Goal: Task Accomplishment & Management: Use online tool/utility

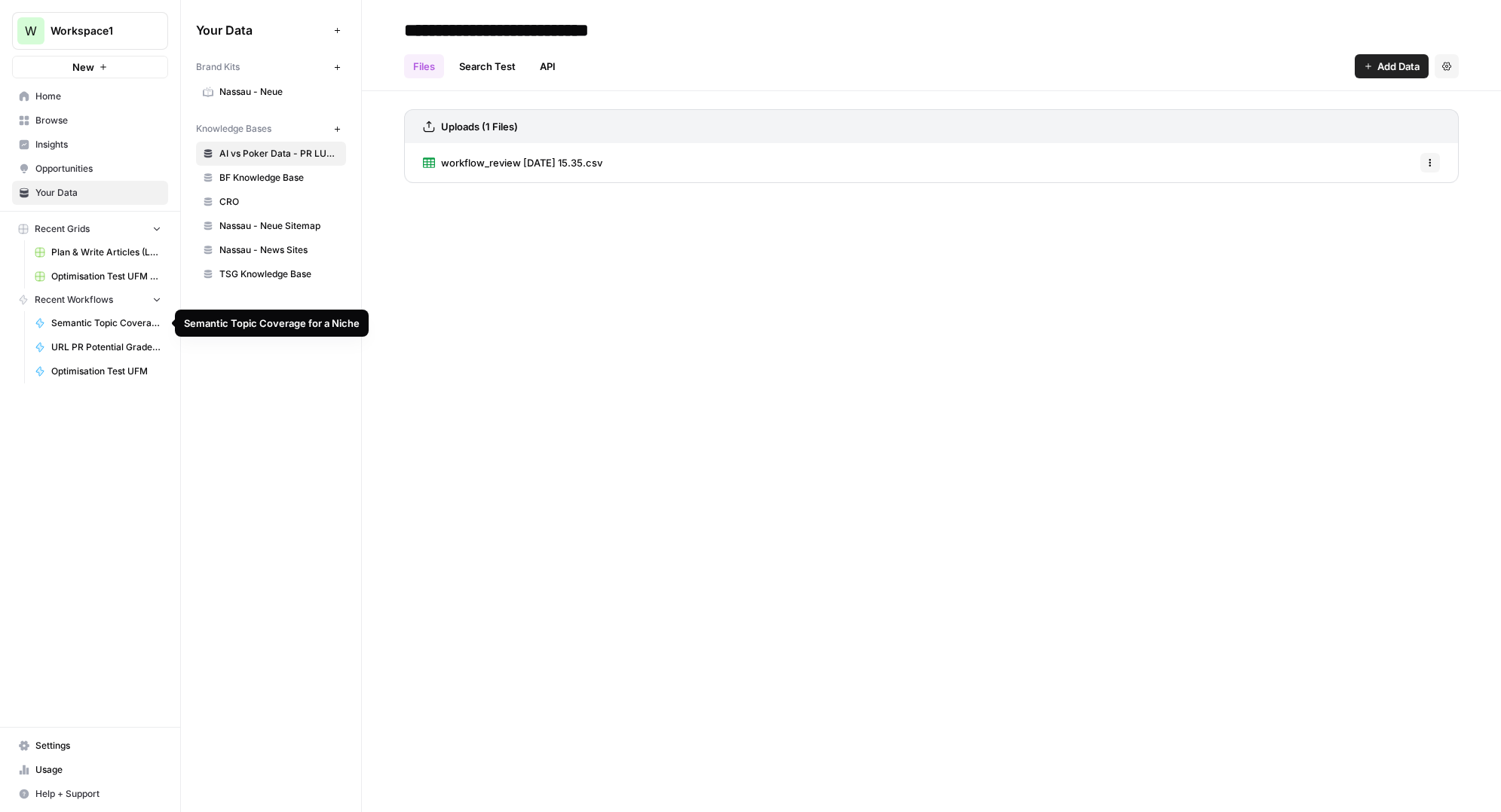
click at [70, 117] on span "Browse" at bounding box center [98, 121] width 126 height 14
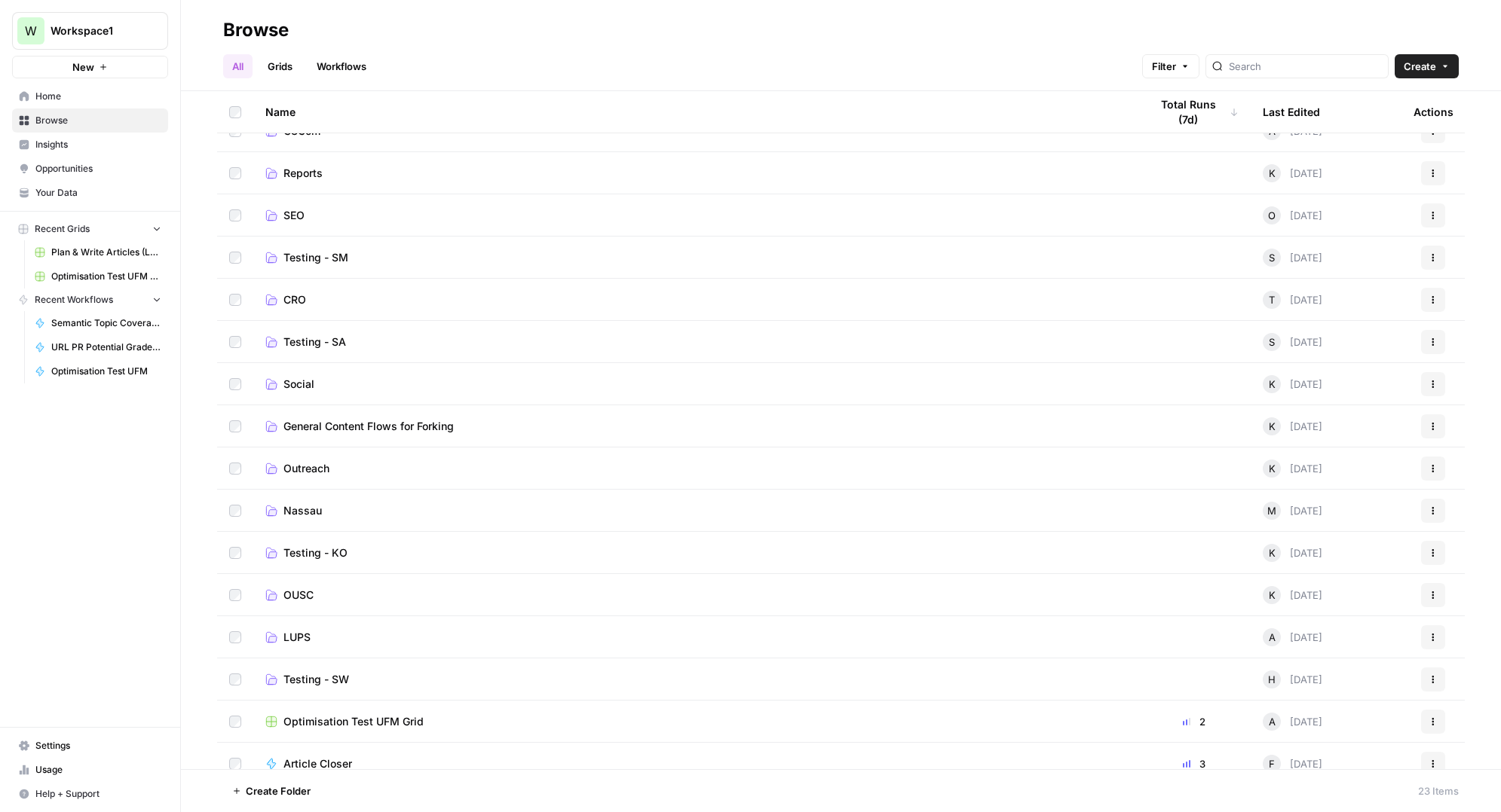
scroll to position [335, 0]
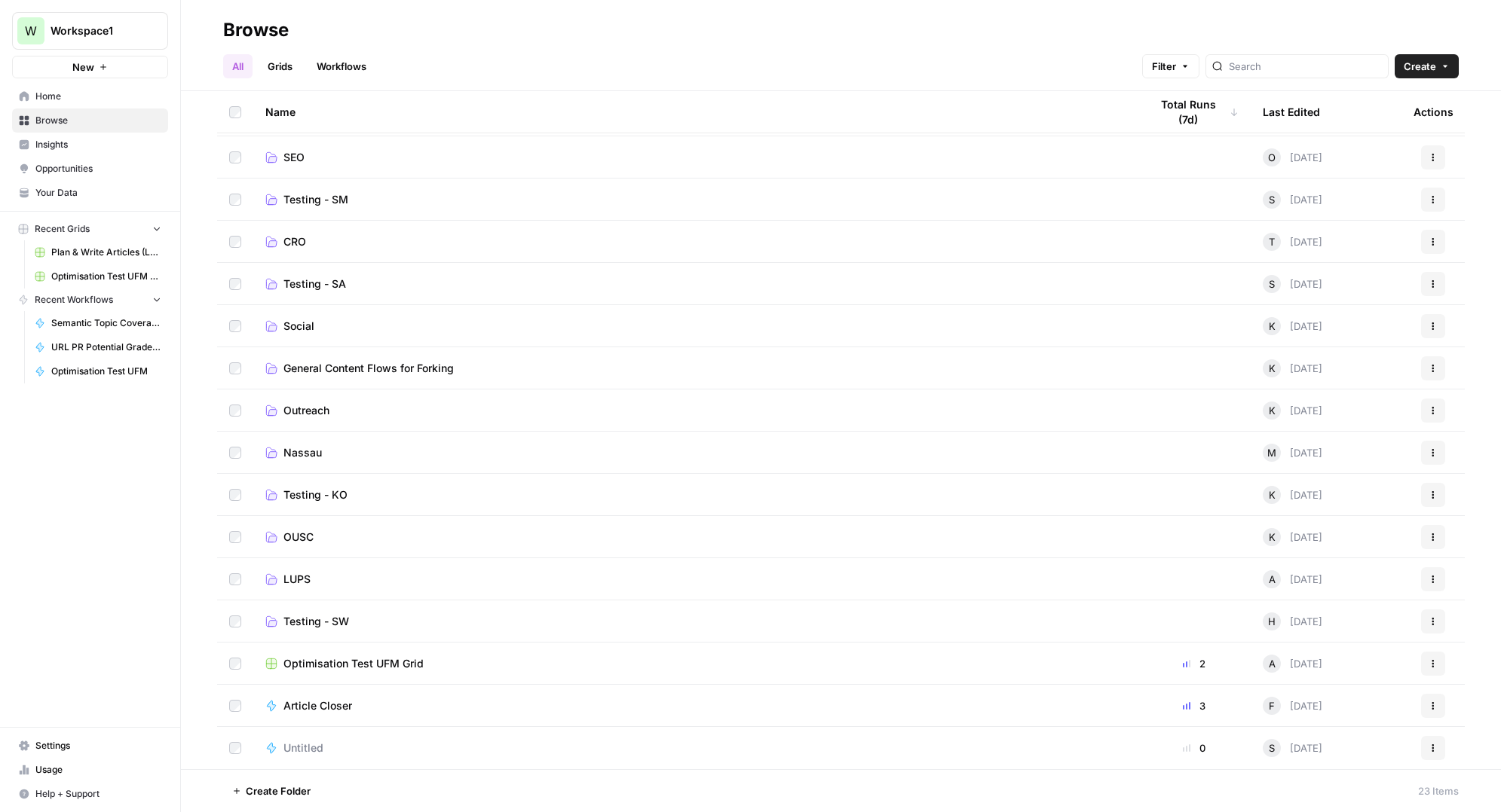
click at [338, 708] on span "Article Closer" at bounding box center [317, 706] width 69 height 15
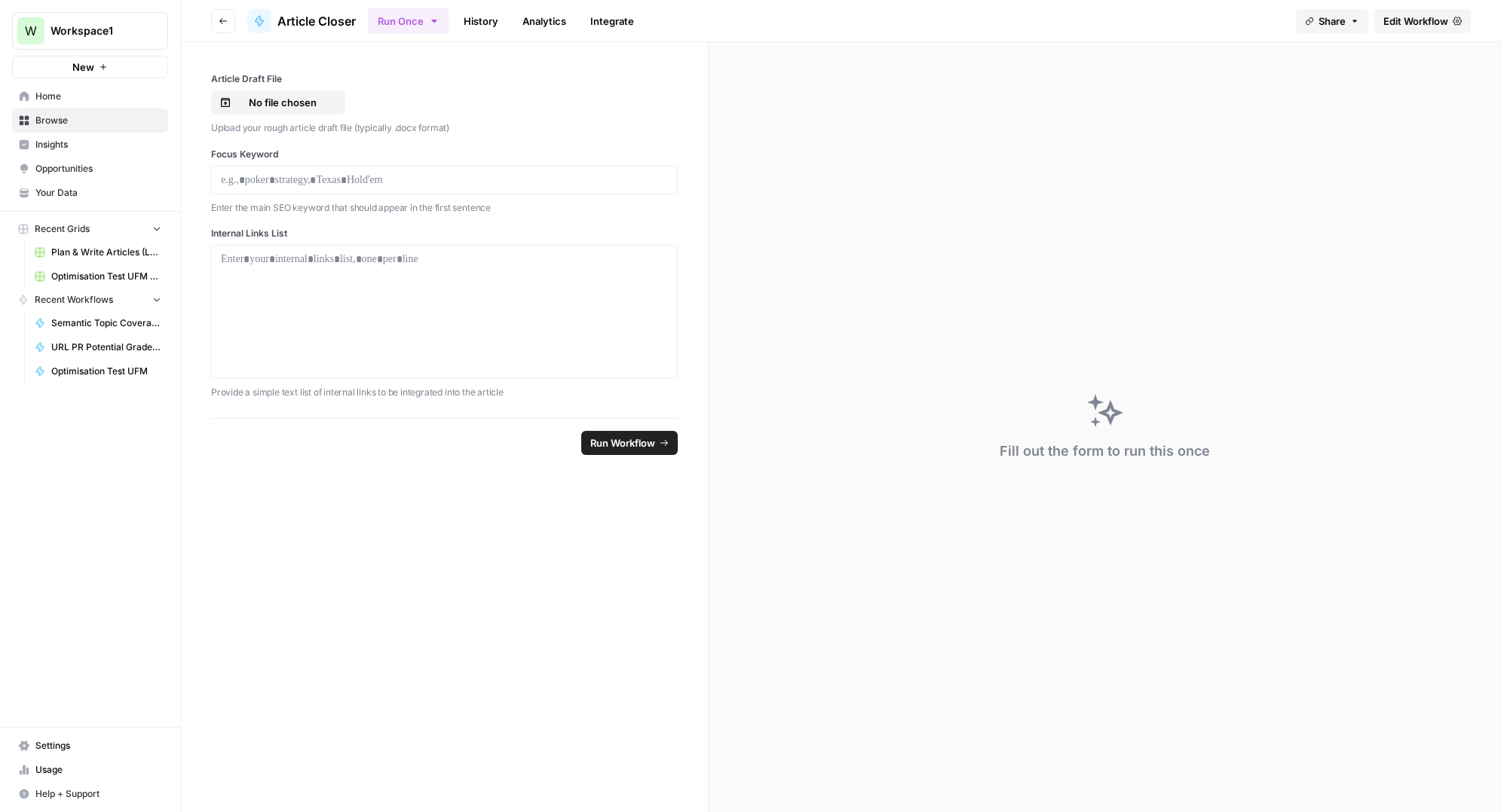
click at [489, 25] on link "History" at bounding box center [480, 21] width 53 height 24
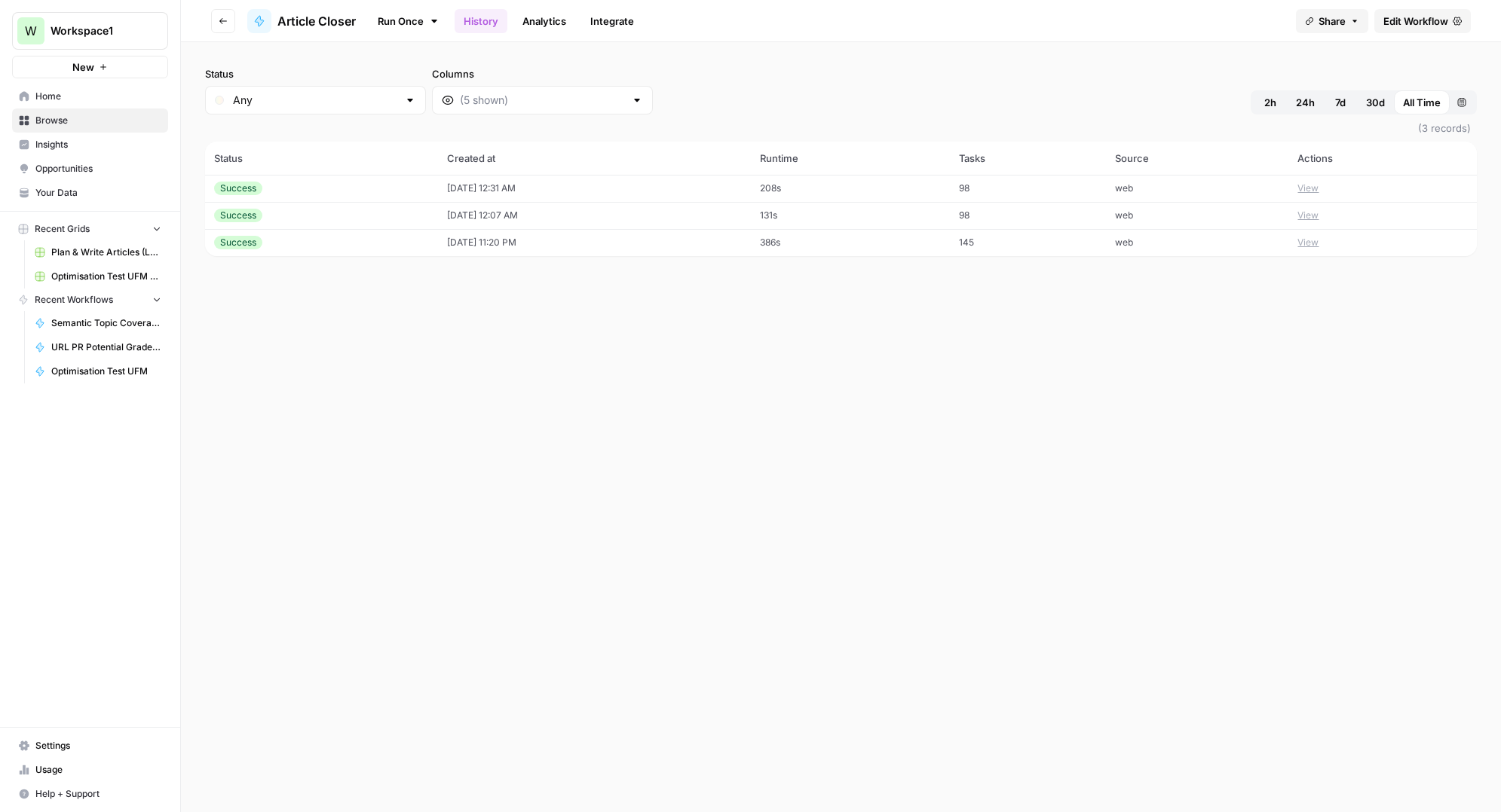
click at [710, 175] on td "[DATE] 12:31 AM" at bounding box center [594, 189] width 313 height 27
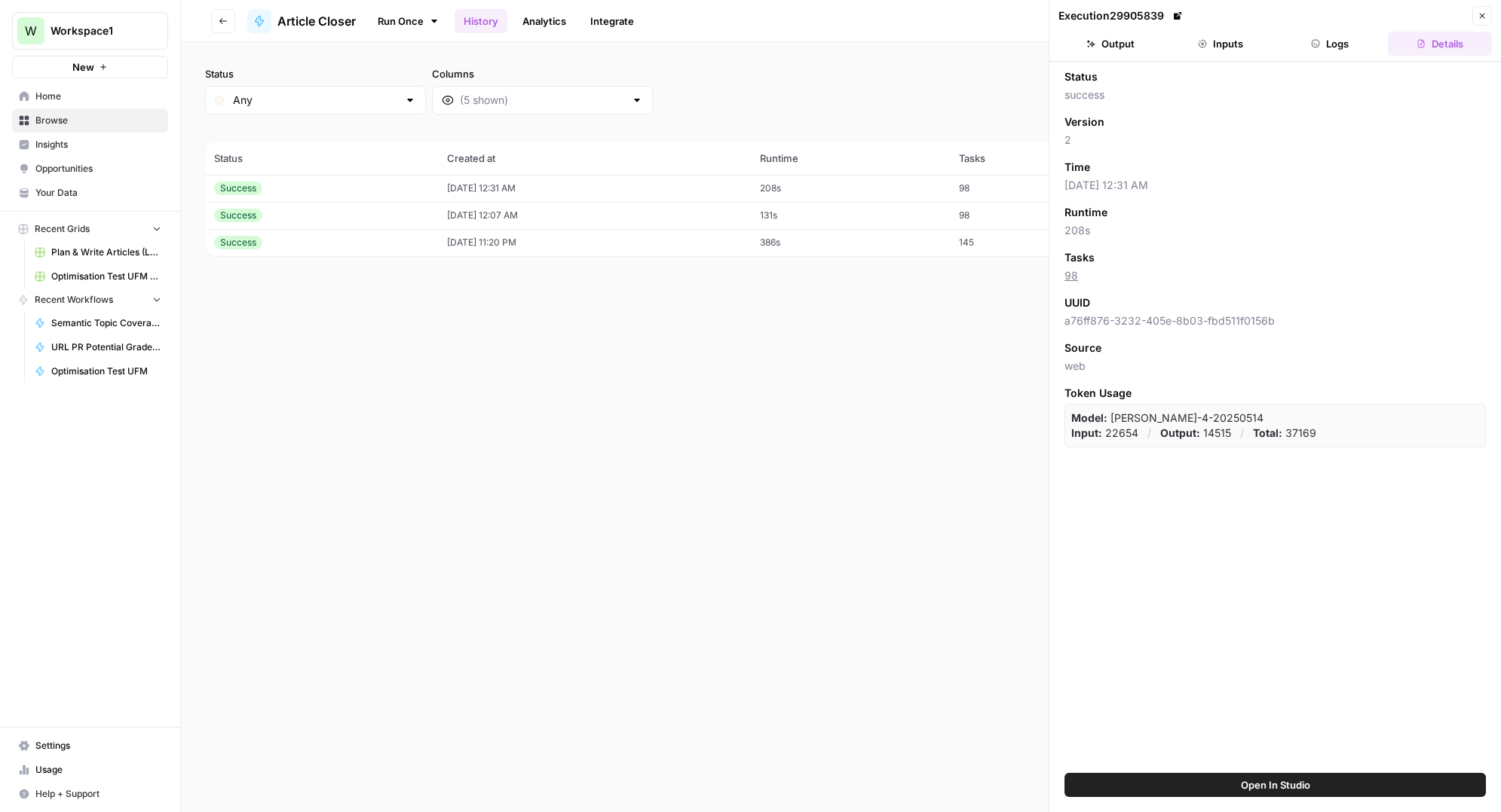
click at [1338, 59] on header "Execution 29905839 Close Output Inputs Logs Details" at bounding box center [1274, 30] width 451 height 62
click at [1334, 42] on button "Logs" at bounding box center [1330, 44] width 104 height 24
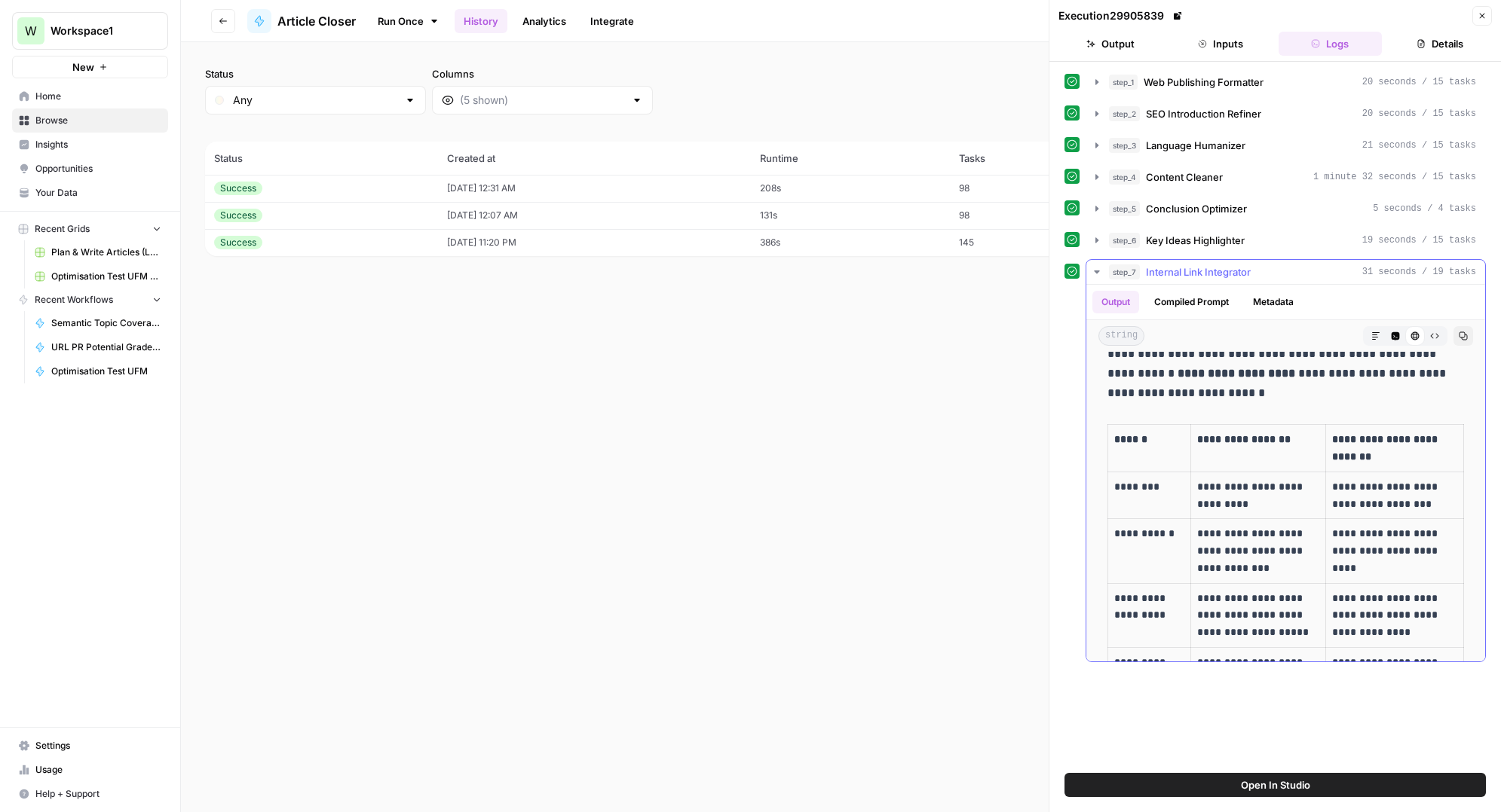
scroll to position [511, 0]
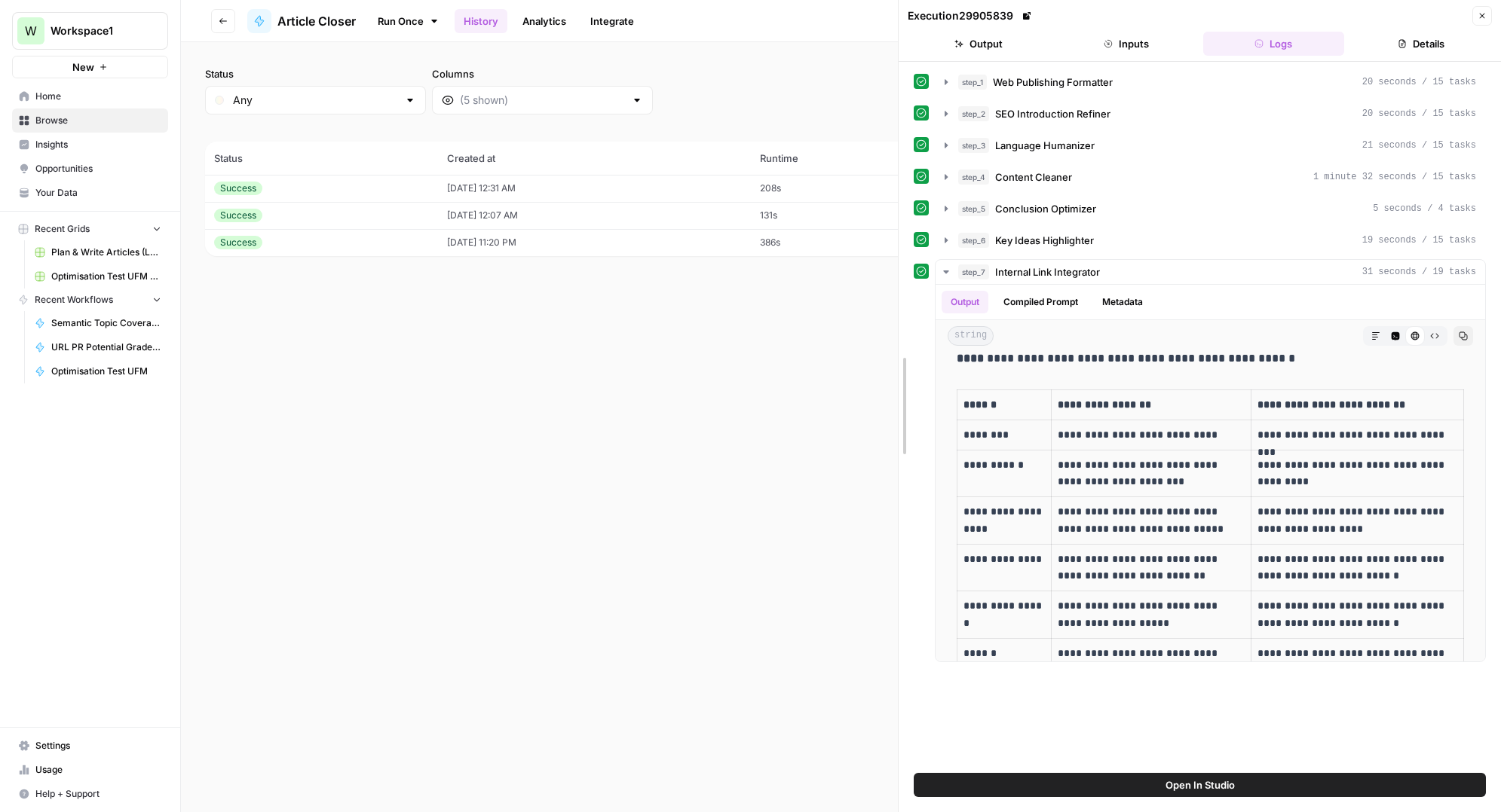
drag, startPoint x: 1050, startPoint y: 279, endPoint x: 843, endPoint y: 300, distance: 208.1
click at [843, 300] on body "W Workspace1 New Home Browse Insights Opportunities Your Data Recent Grids Plan…" at bounding box center [750, 406] width 1501 height 812
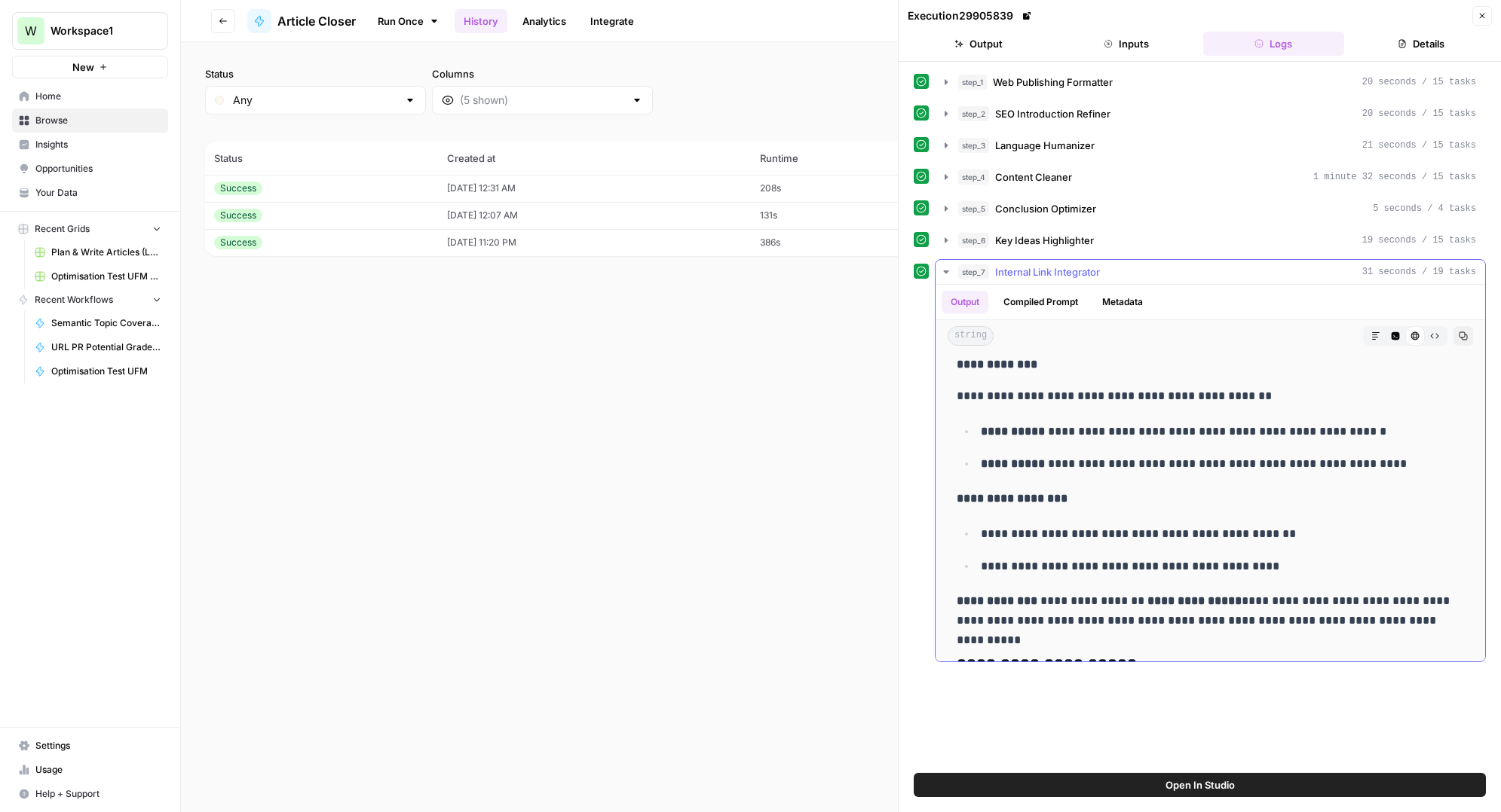
scroll to position [1075, 0]
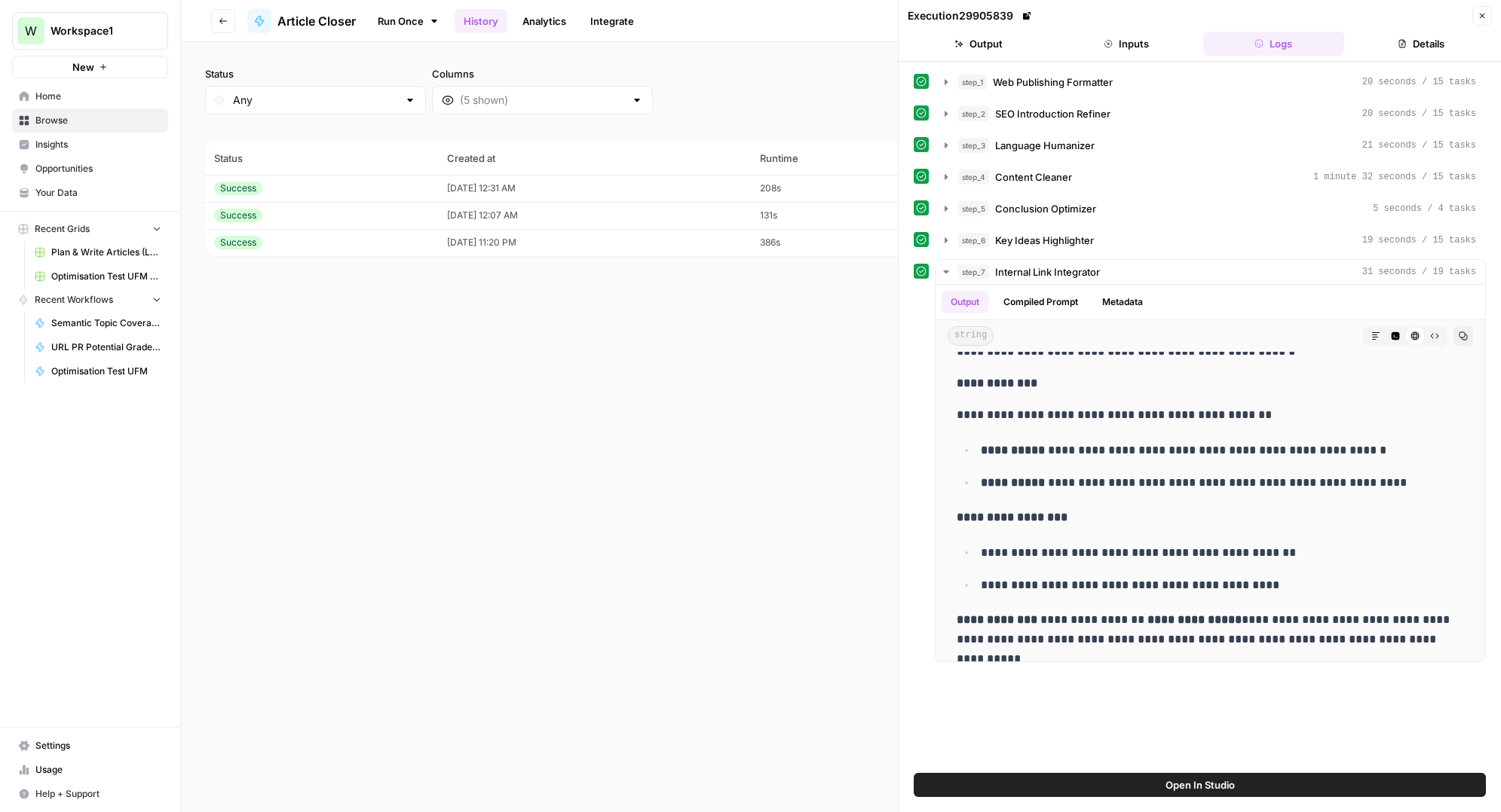
click at [1484, 11] on icon "button" at bounding box center [1482, 16] width 9 height 9
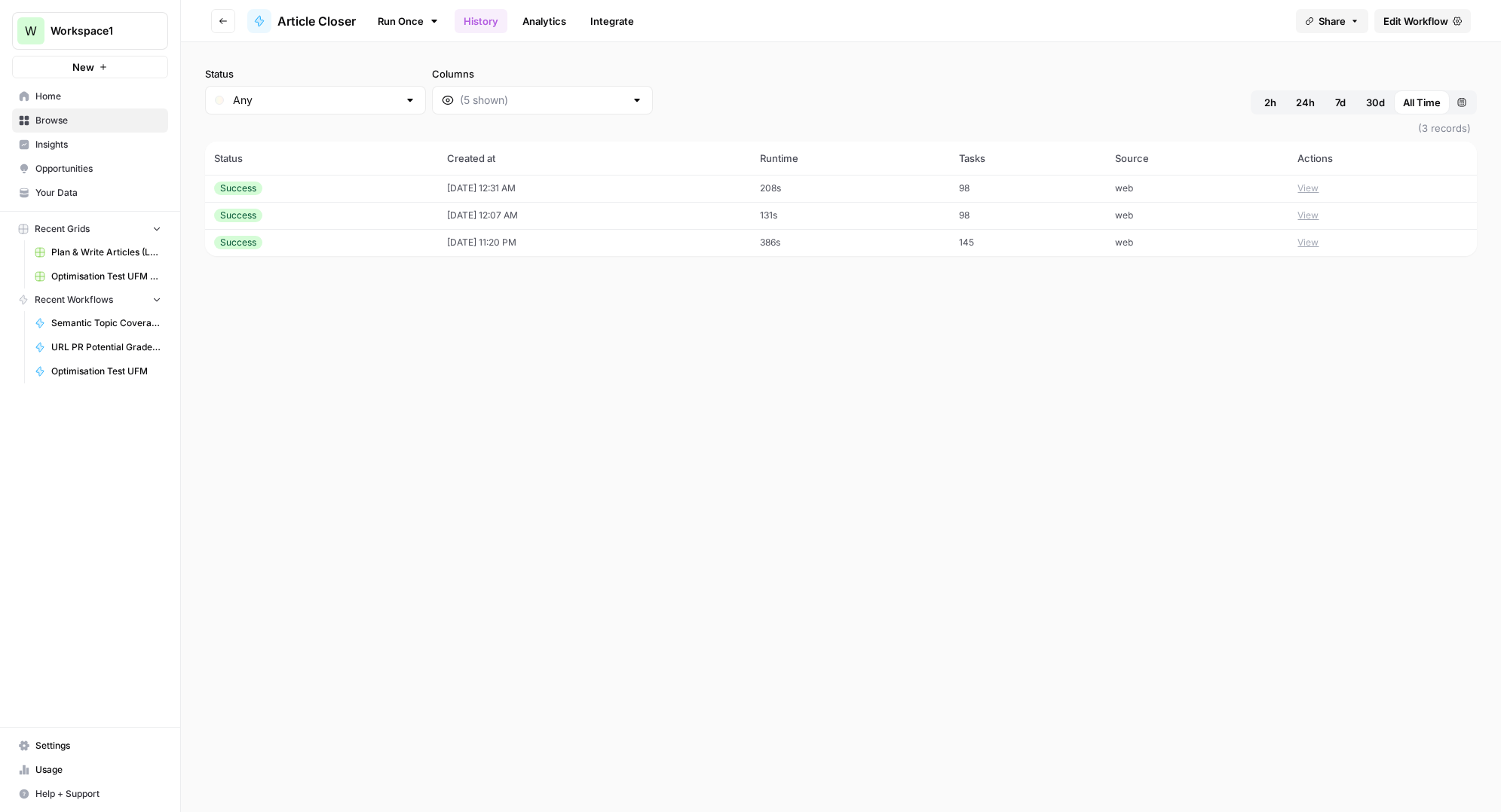
click at [1404, 19] on span "Edit Workflow" at bounding box center [1415, 21] width 65 height 15
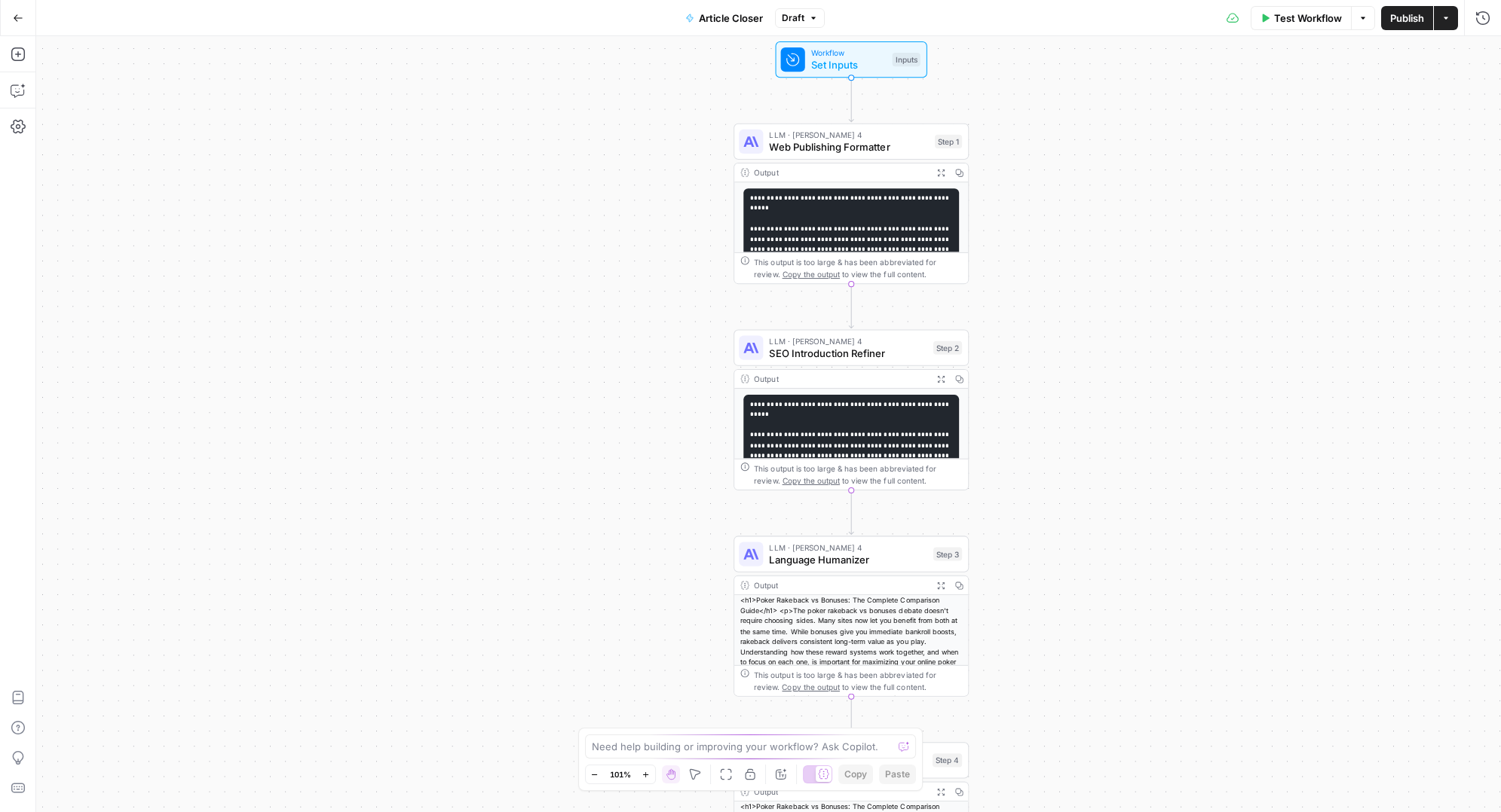
click at [844, 152] on span "Web Publishing Formatter" at bounding box center [848, 147] width 159 height 15
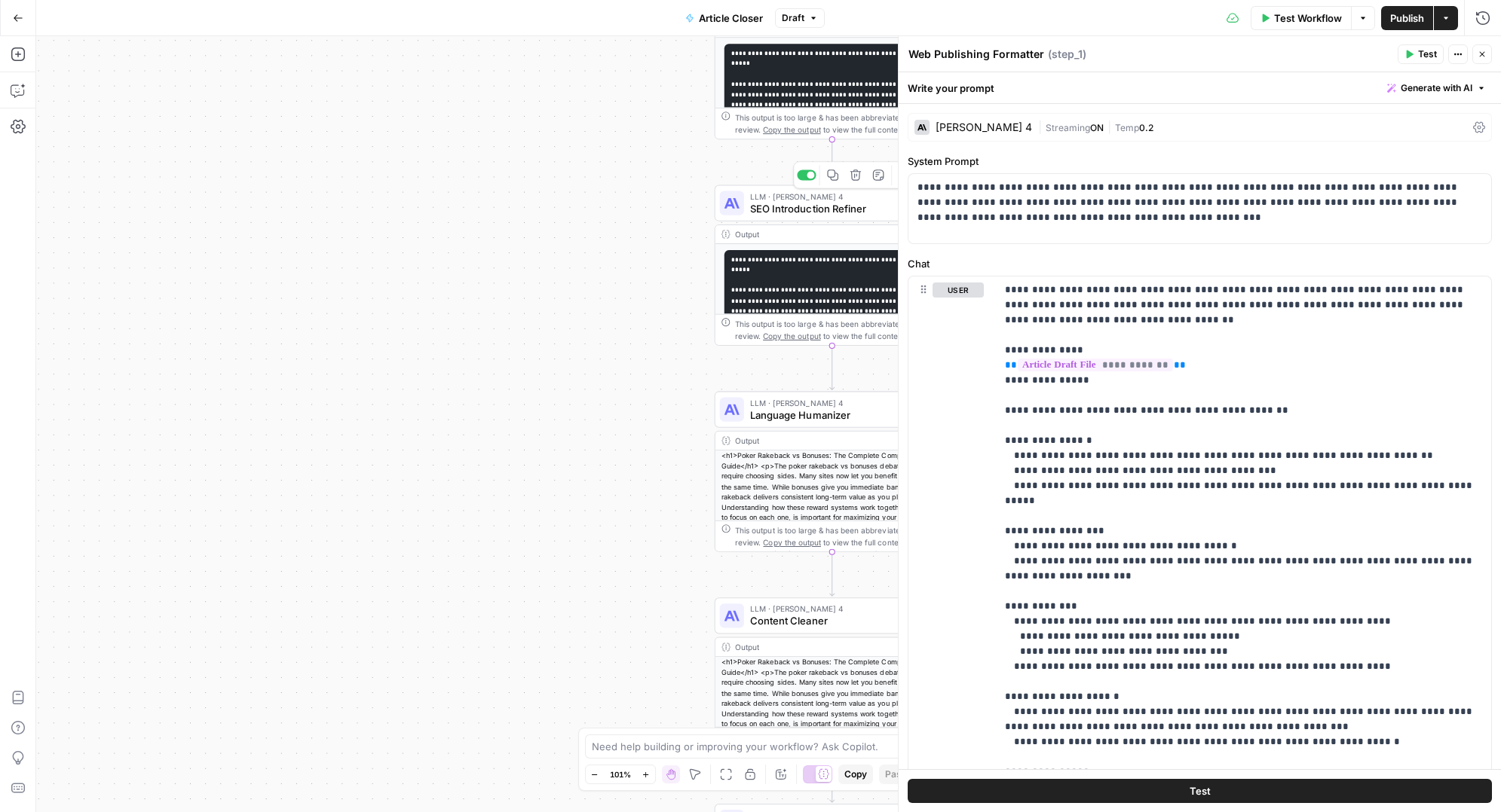
click at [806, 205] on span "SEO Introduction Refiner" at bounding box center [828, 209] width 158 height 15
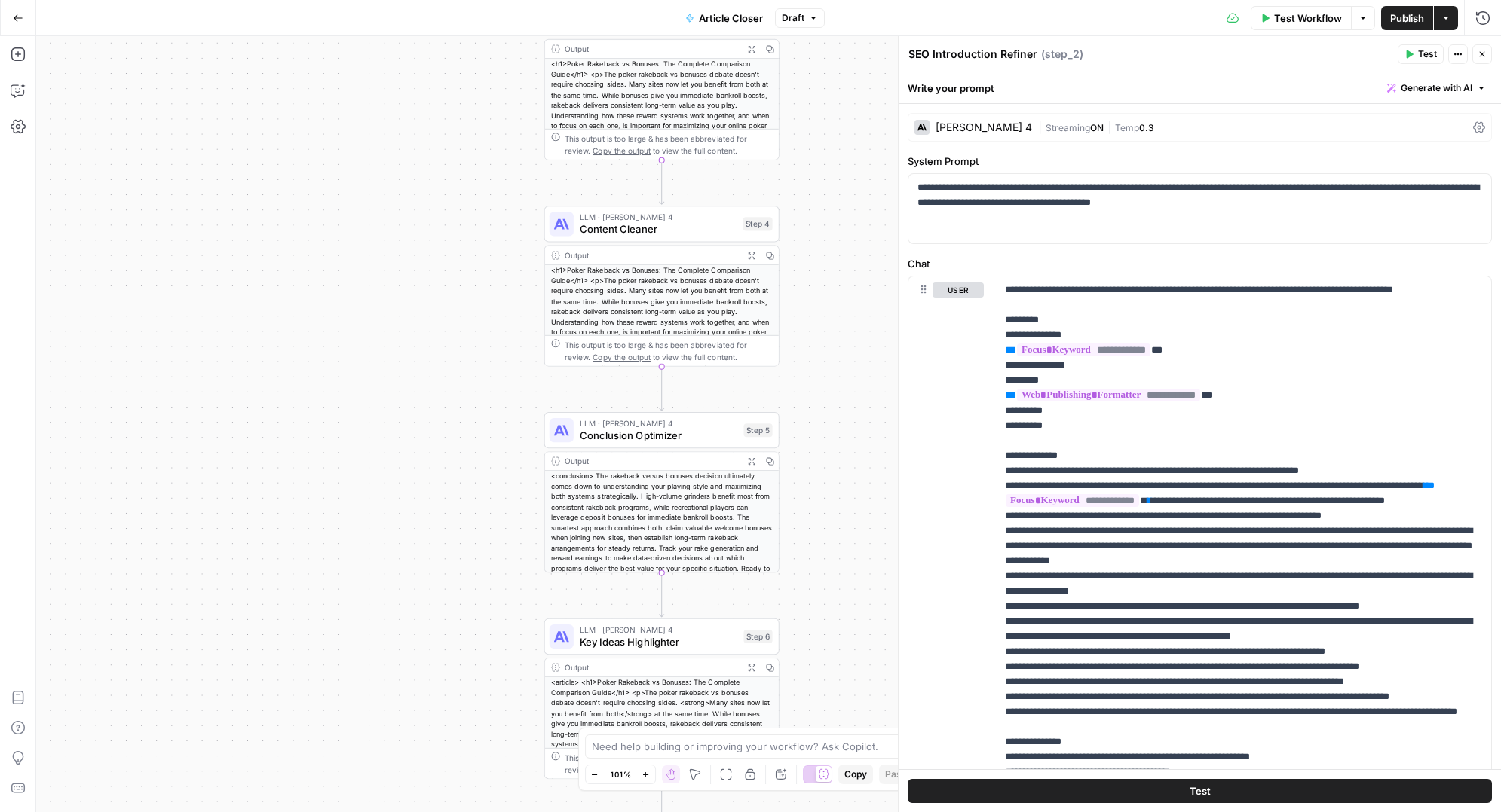
click at [663, 224] on span "Content Cleaner" at bounding box center [658, 229] width 157 height 15
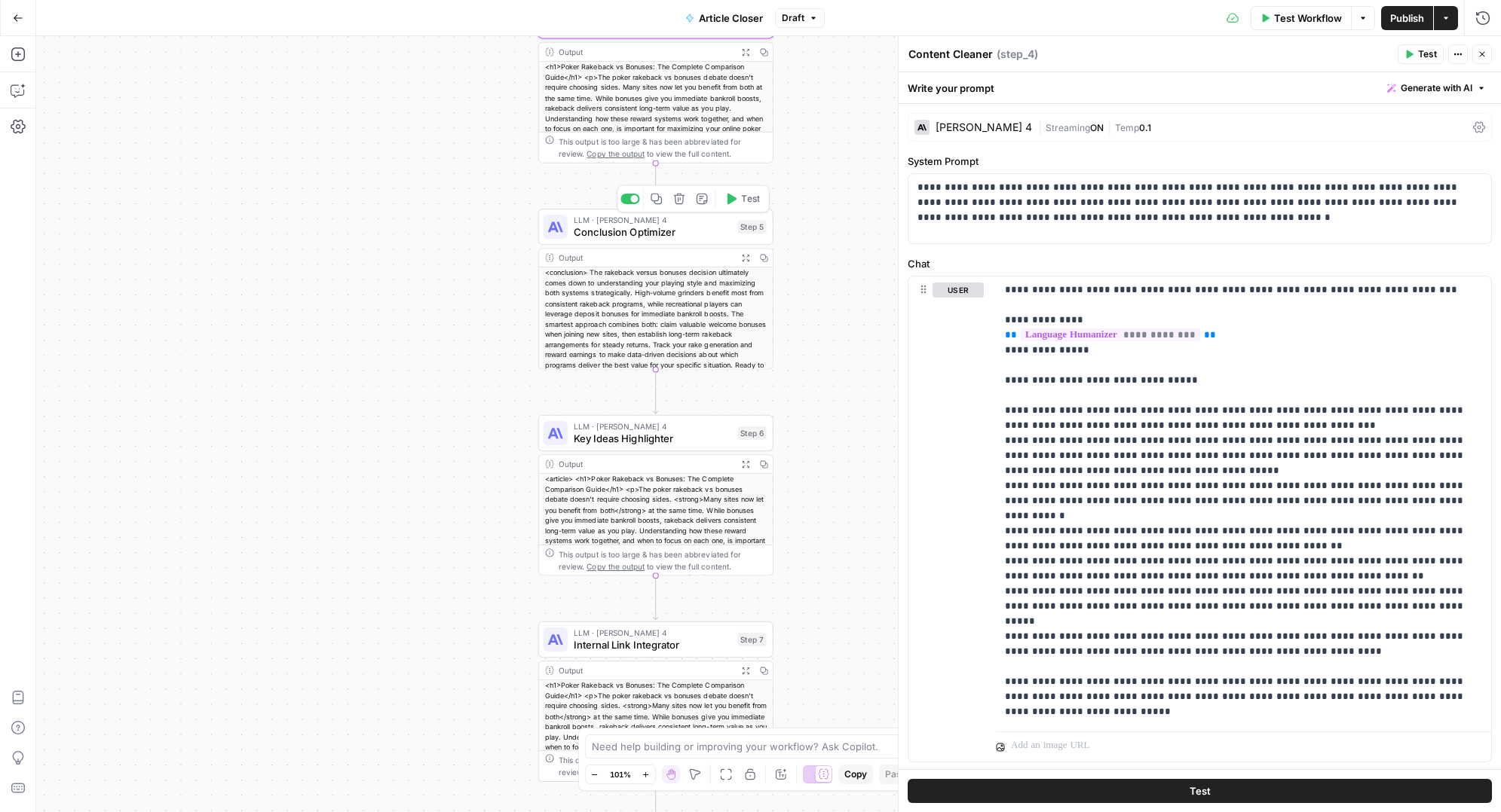
click at [627, 233] on span "Conclusion Optimizer" at bounding box center [652, 232] width 158 height 15
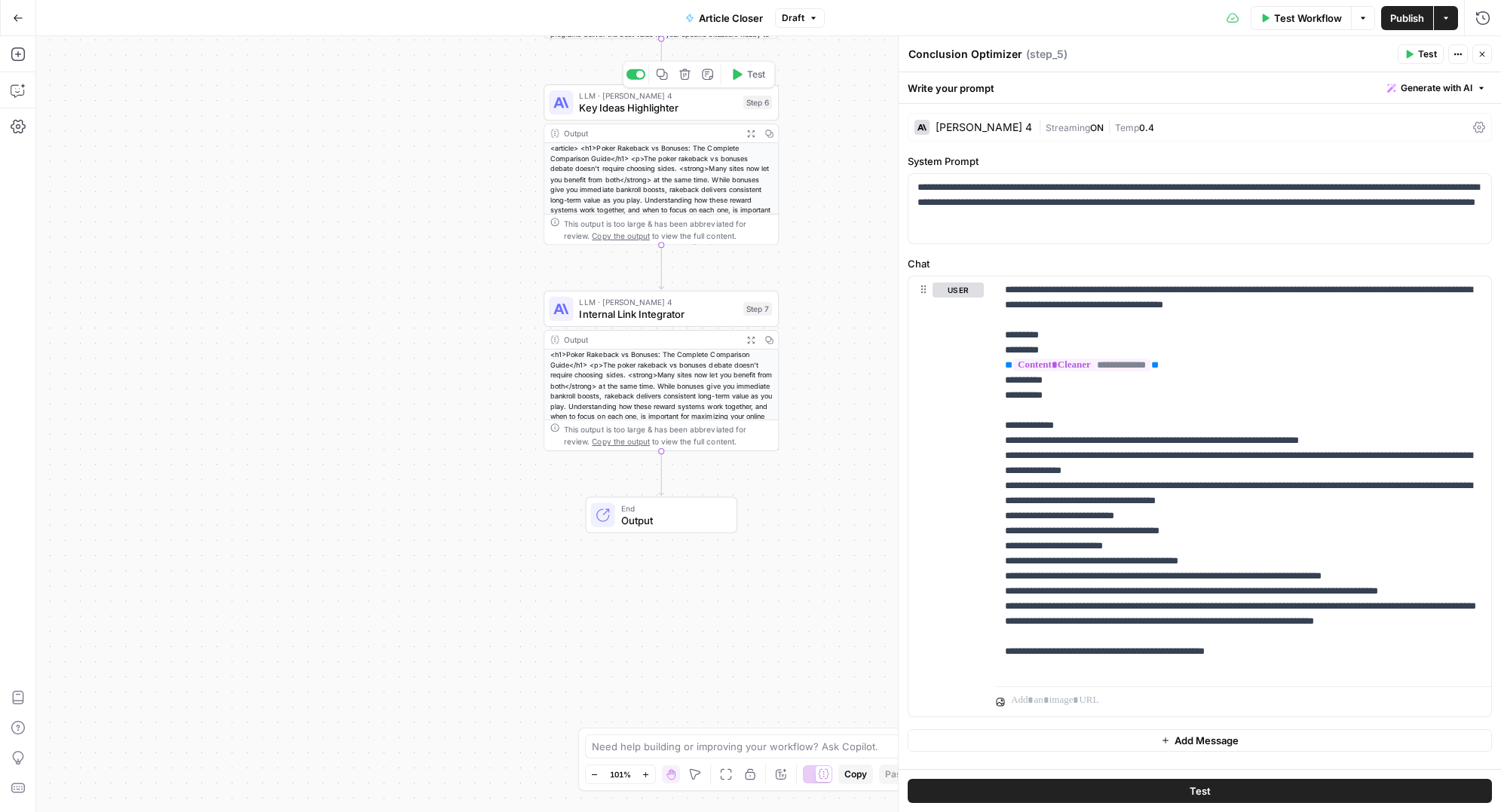
click at [658, 103] on span "Key Ideas Highlighter" at bounding box center [657, 108] width 158 height 15
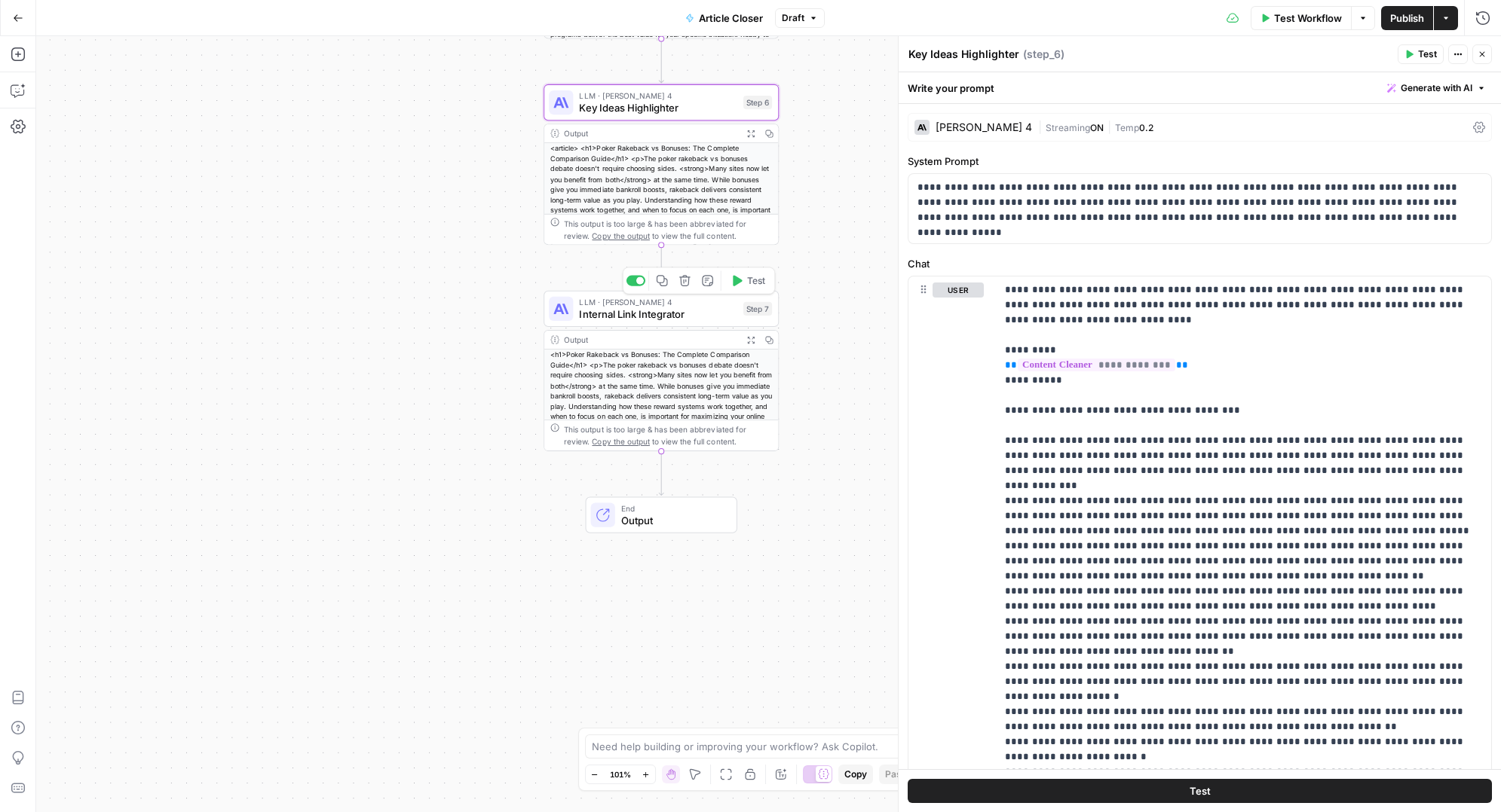
click at [642, 318] on span "Internal Link Integrator" at bounding box center [657, 314] width 158 height 15
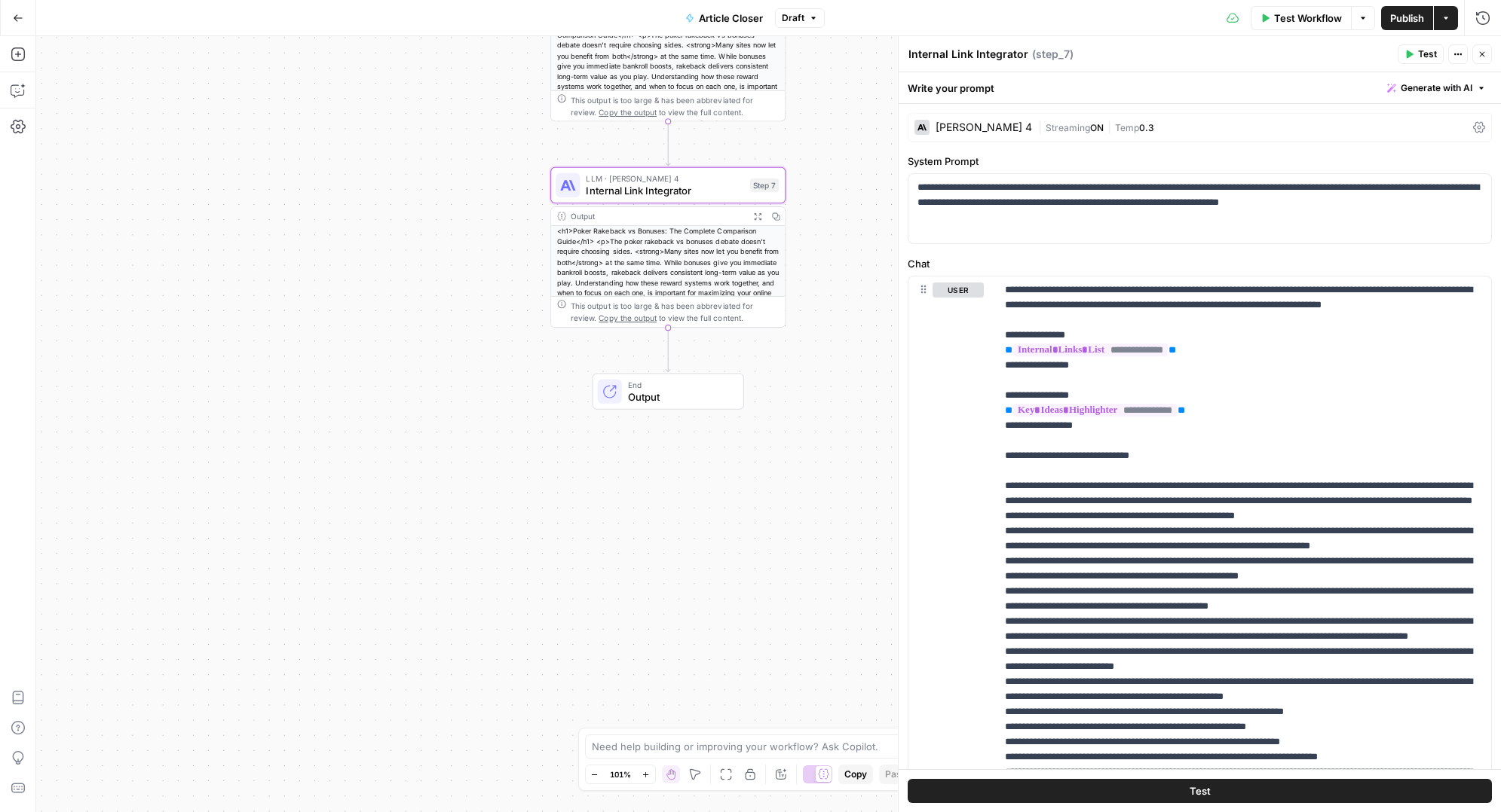
click at [1487, 56] on button "Close" at bounding box center [1482, 54] width 20 height 20
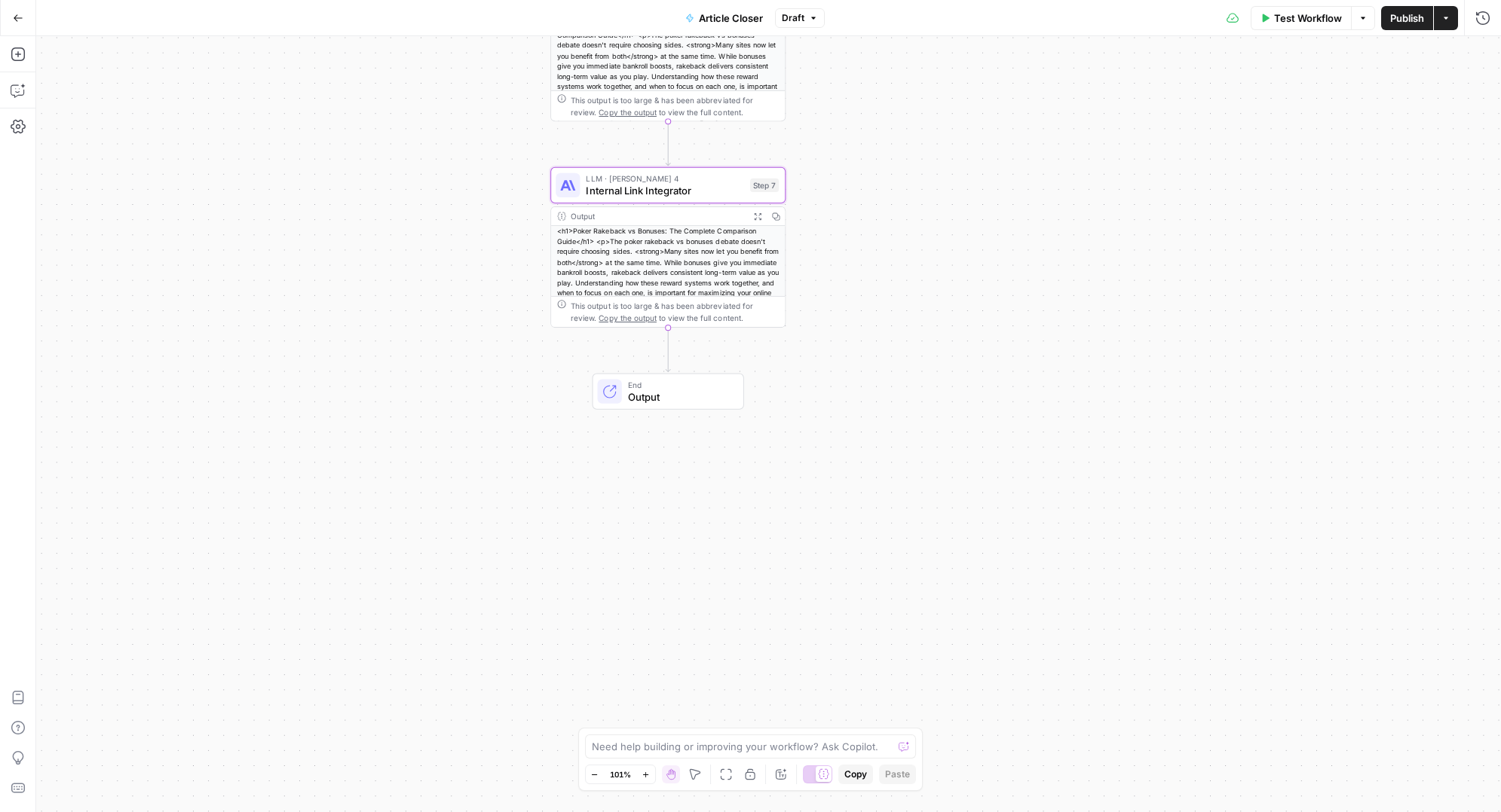
click at [19, 26] on button "Go Back" at bounding box center [18, 18] width 27 height 27
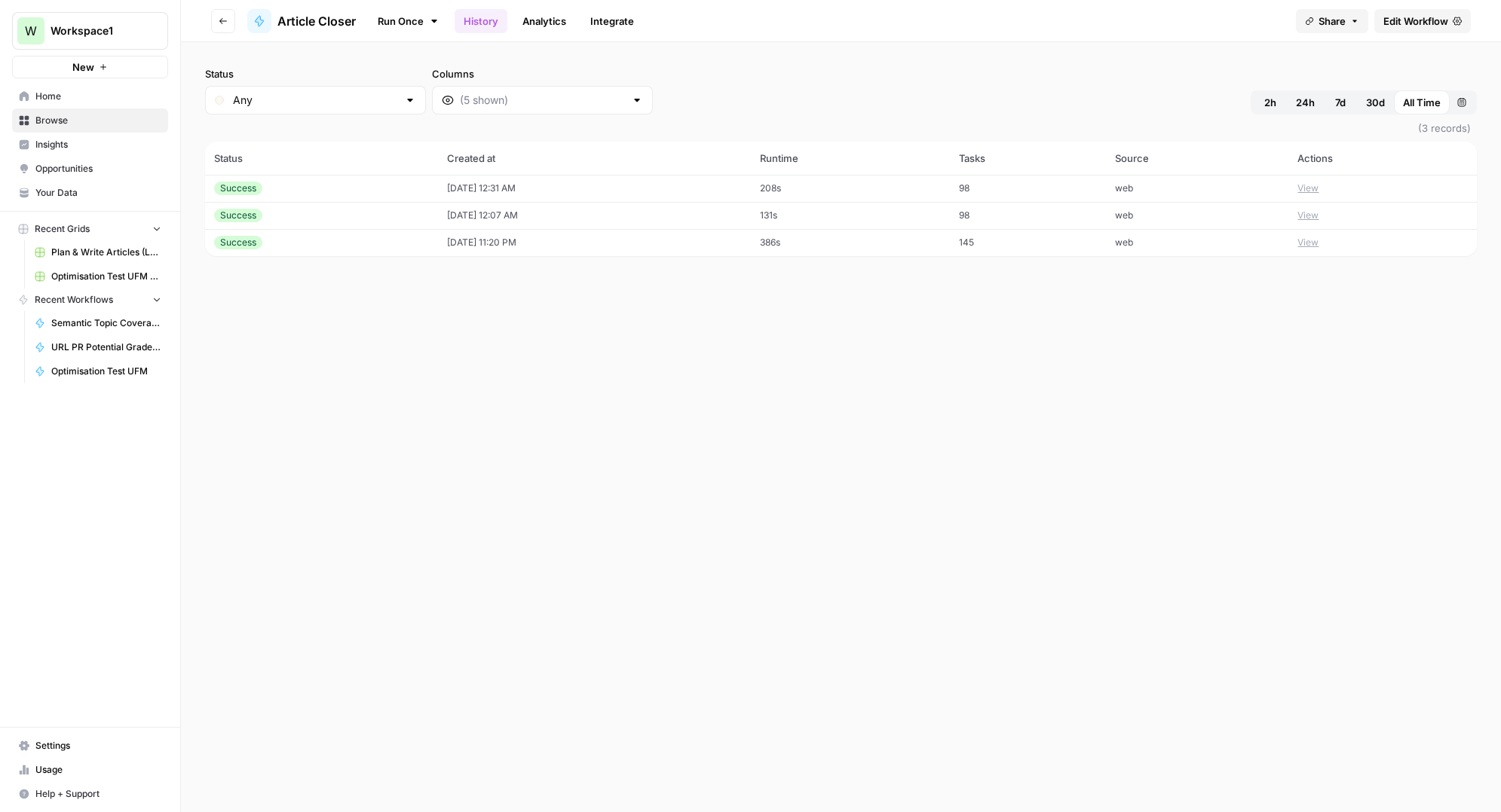
click at [683, 182] on td "[DATE] 12:31 AM" at bounding box center [594, 189] width 313 height 27
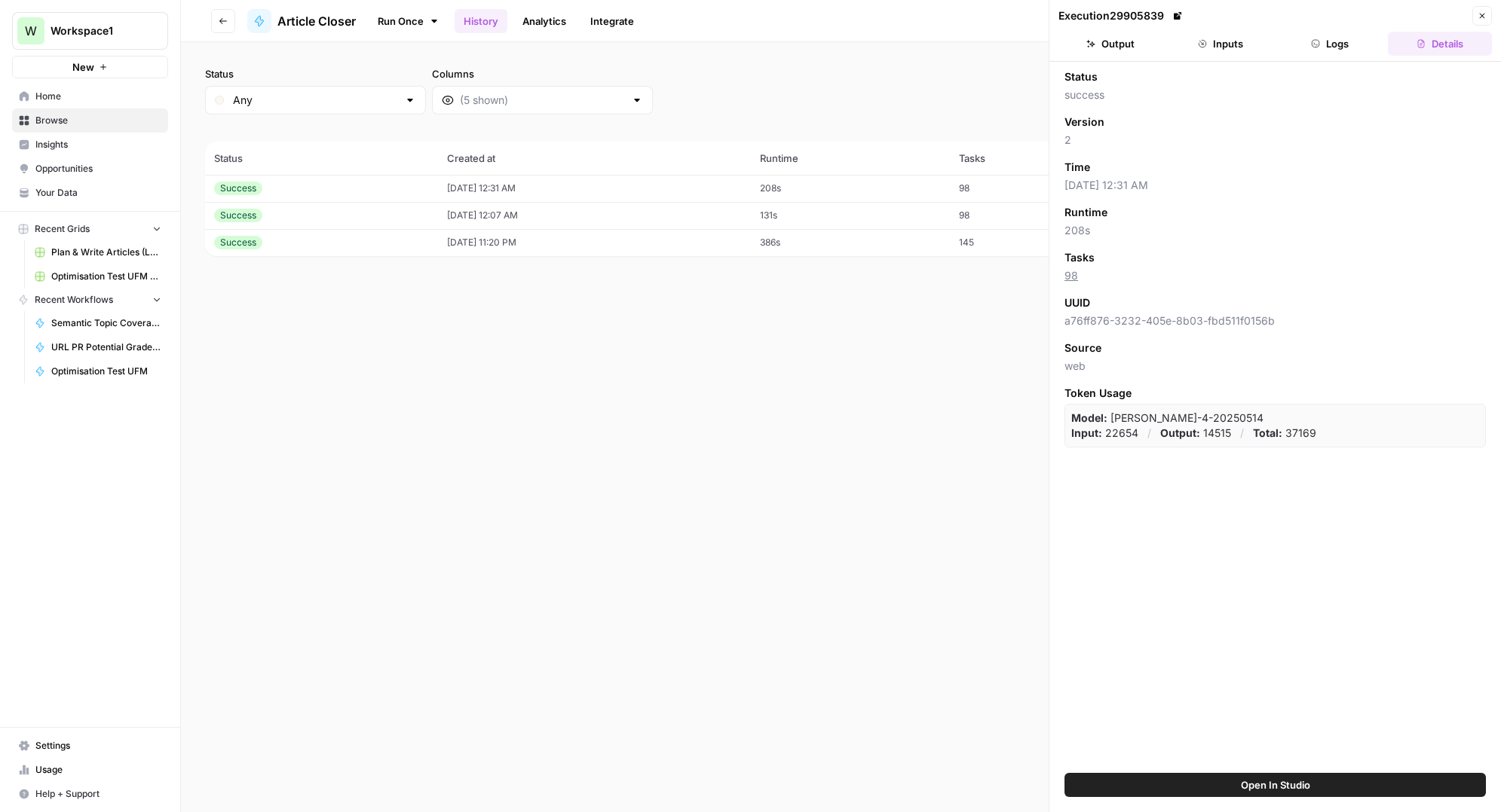
click at [1330, 47] on button "Logs" at bounding box center [1330, 44] width 104 height 24
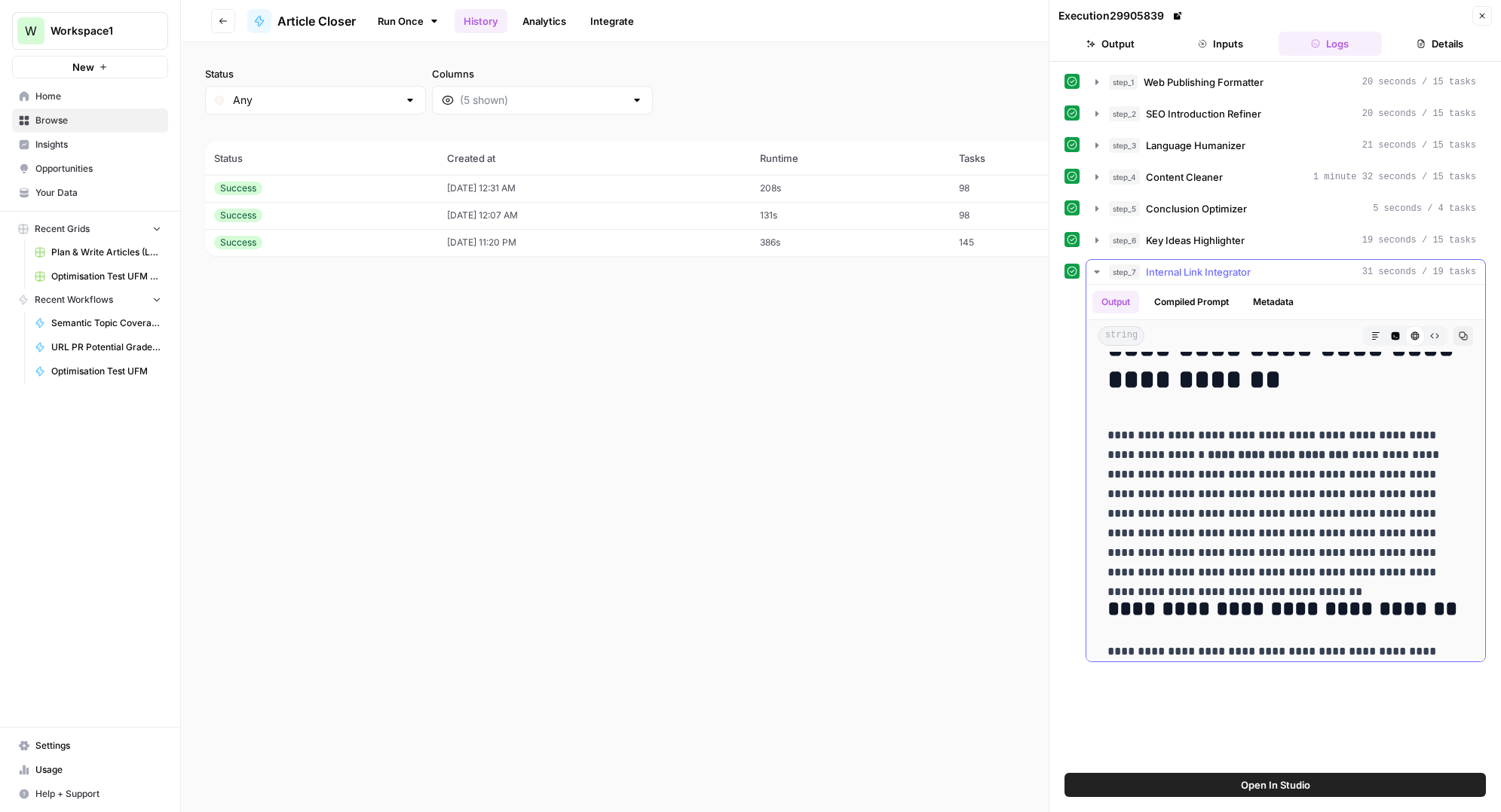
scroll to position [65, 0]
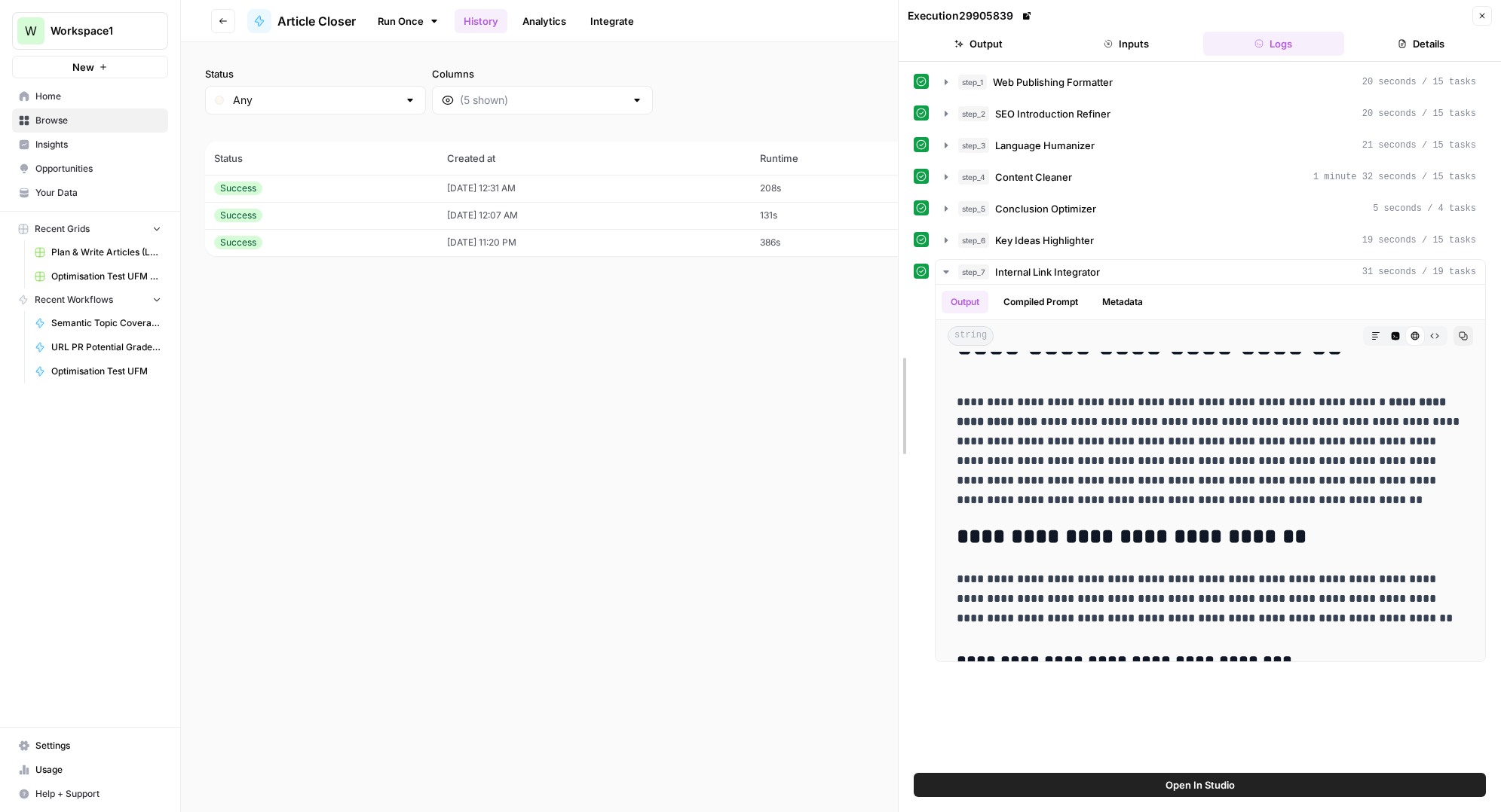
drag, startPoint x: 1053, startPoint y: 352, endPoint x: 872, endPoint y: 378, distance: 182.9
click at [872, 378] on body "W Workspace1 New Home Browse Insights Opportunities Your Data Recent Grids Plan…" at bounding box center [750, 406] width 1501 height 812
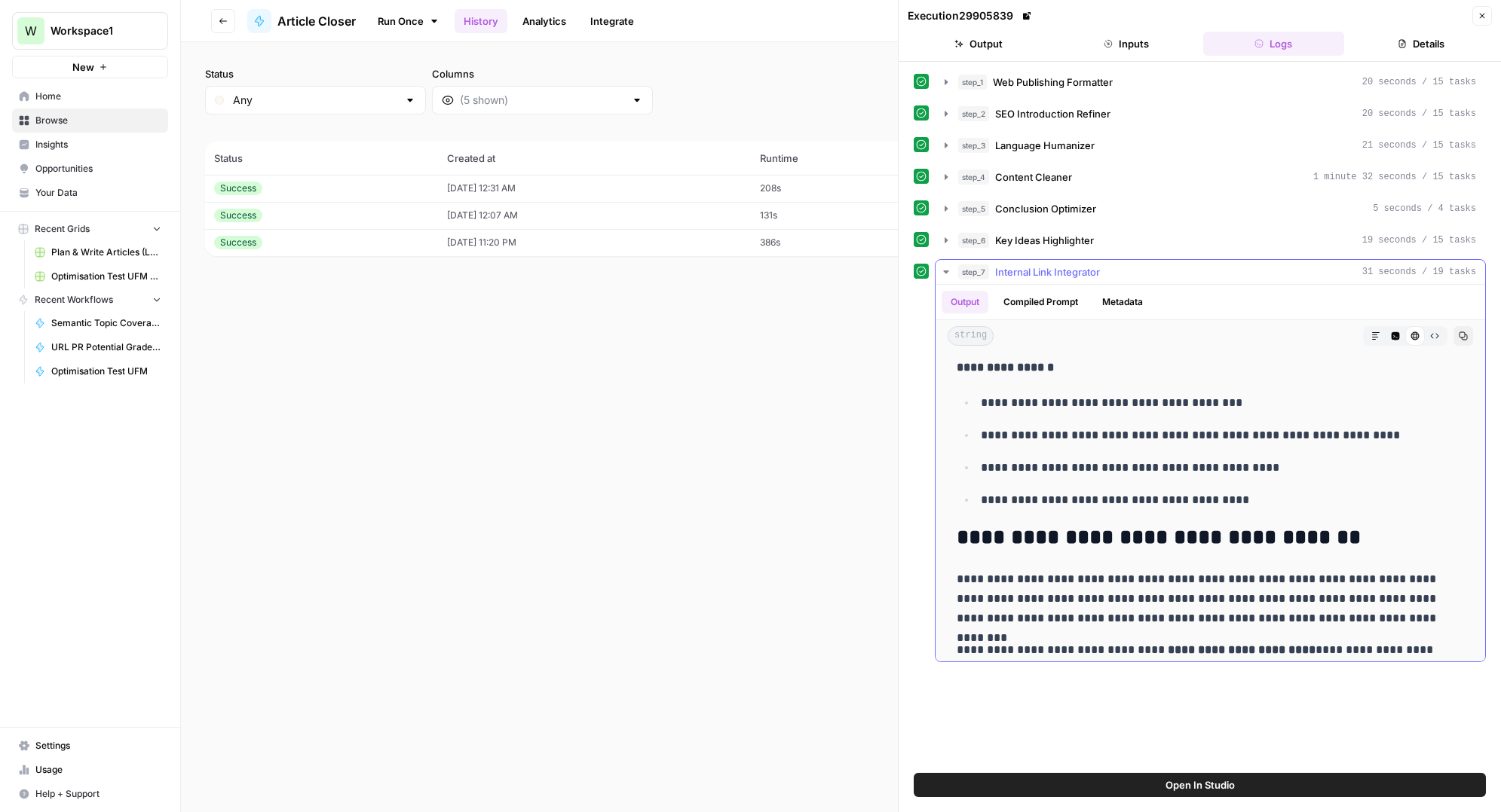
scroll to position [3176, 0]
click at [750, 221] on td "[DATE] 12:07 AM" at bounding box center [594, 215] width 313 height 27
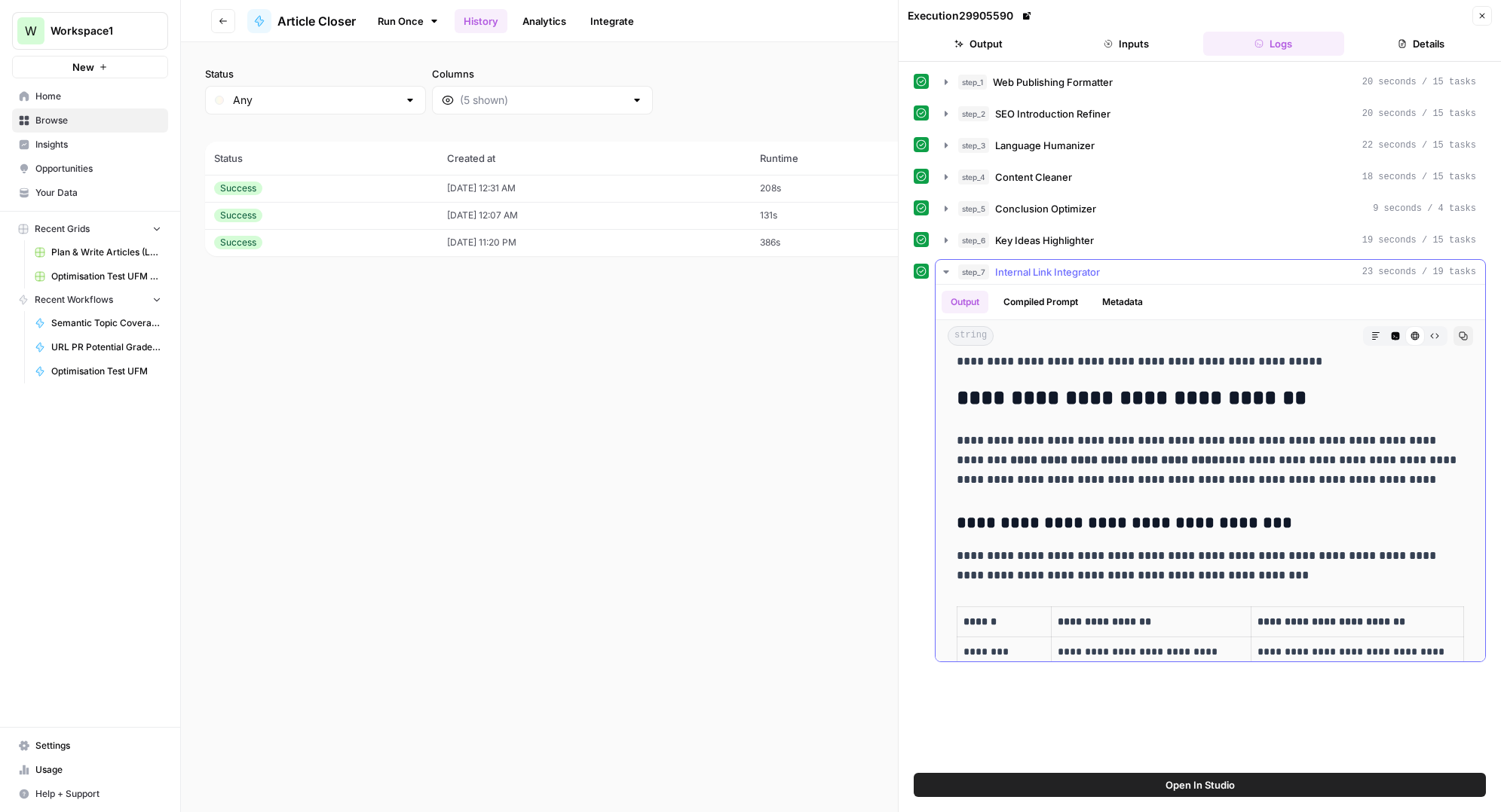
scroll to position [229, 0]
